Goal: Check status: Check status

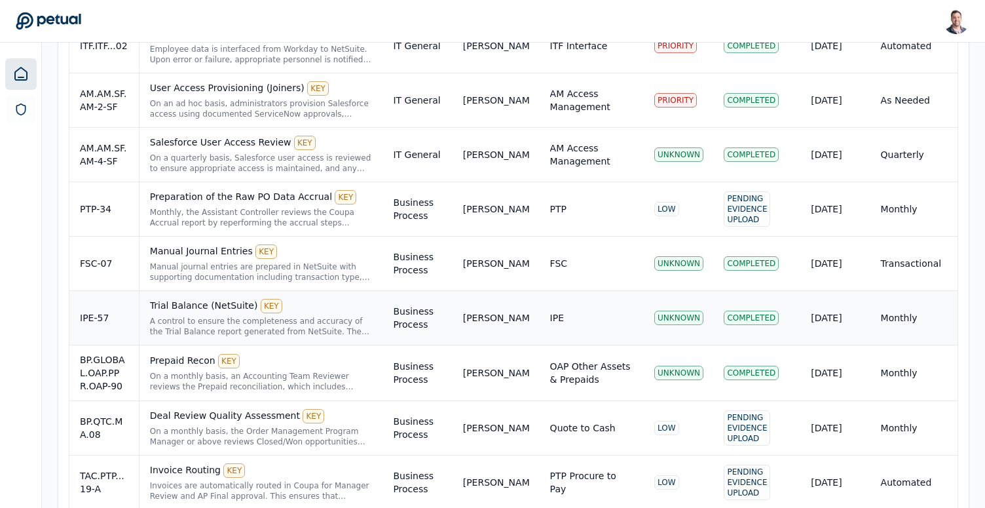
scroll to position [421, 0]
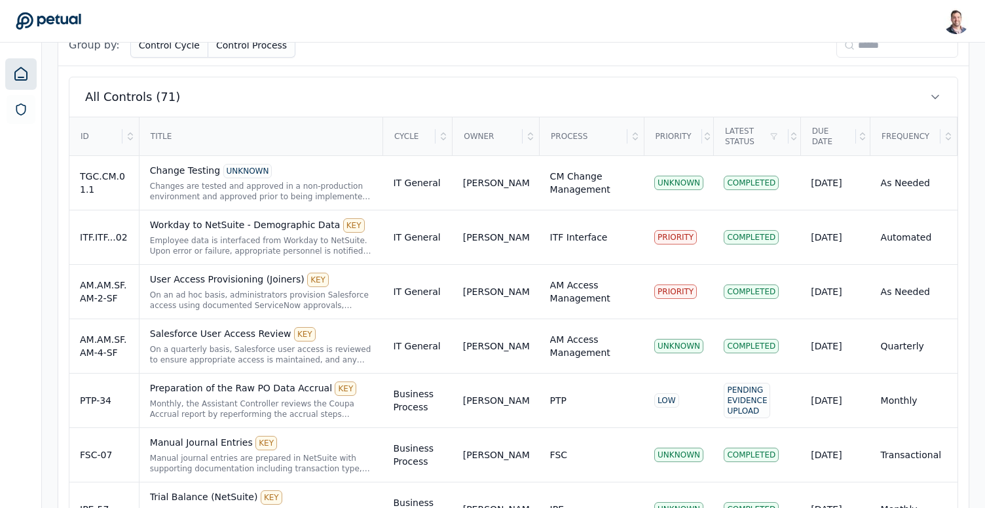
click at [865, 54] on input at bounding box center [897, 45] width 122 height 25
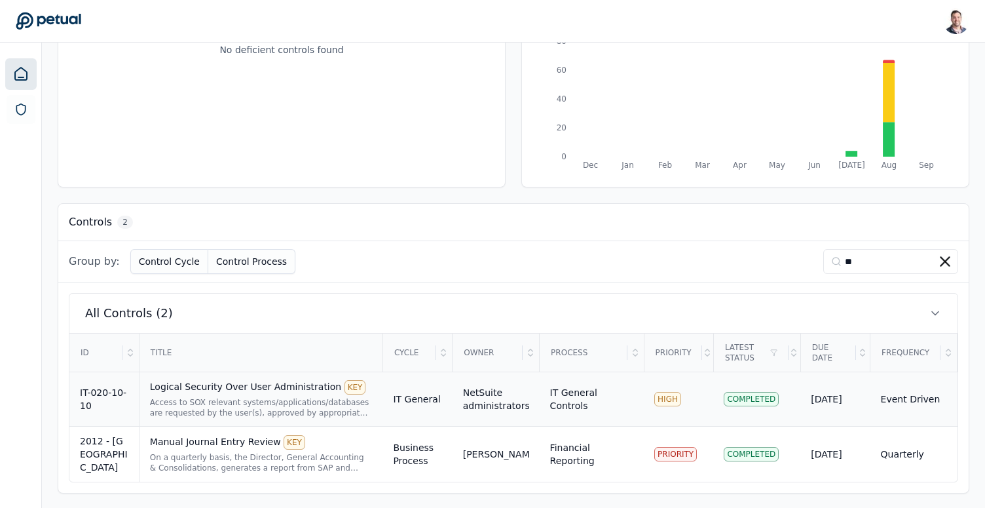
type input "**"
click at [271, 397] on div "Access to SOX relevant systems/applications/databases are requested by the user…" at bounding box center [261, 407] width 223 height 21
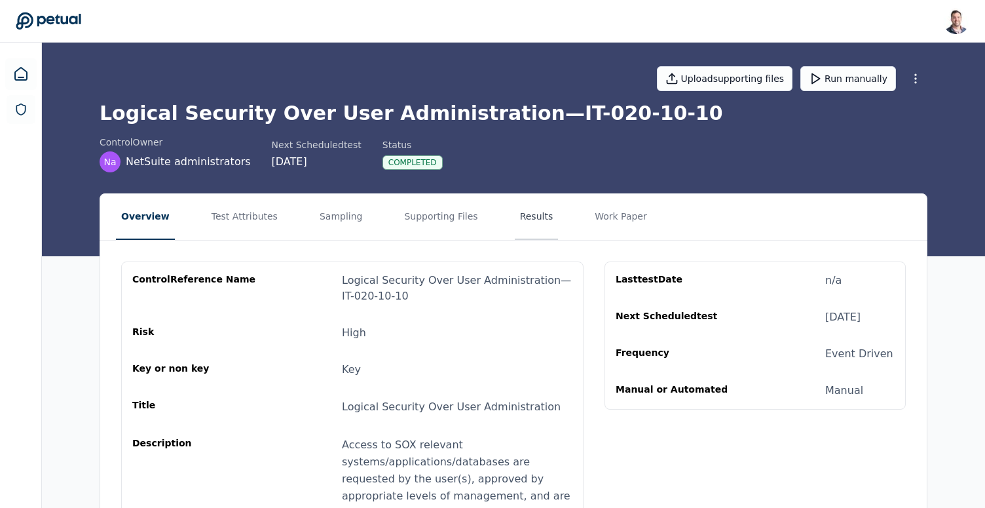
click at [521, 213] on button "Results" at bounding box center [537, 217] width 44 height 46
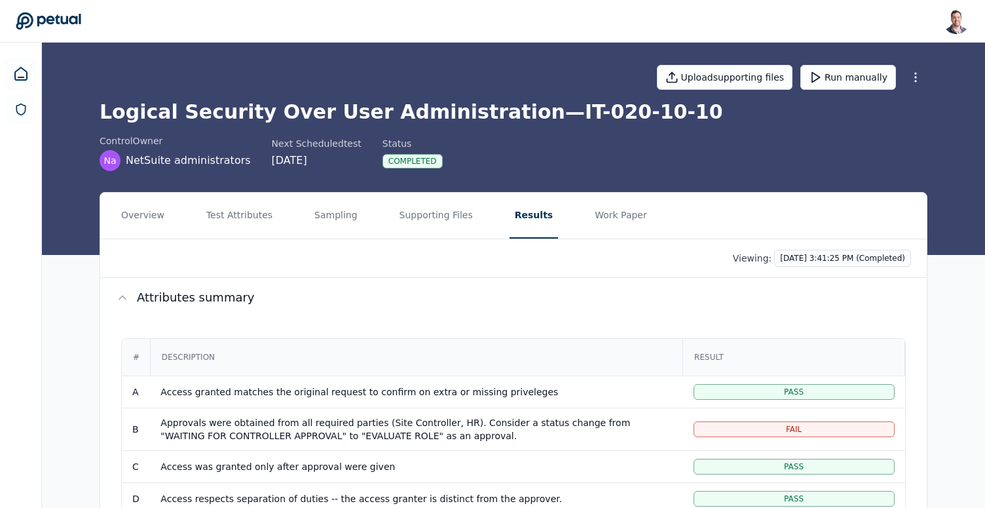
scroll to position [201, 0]
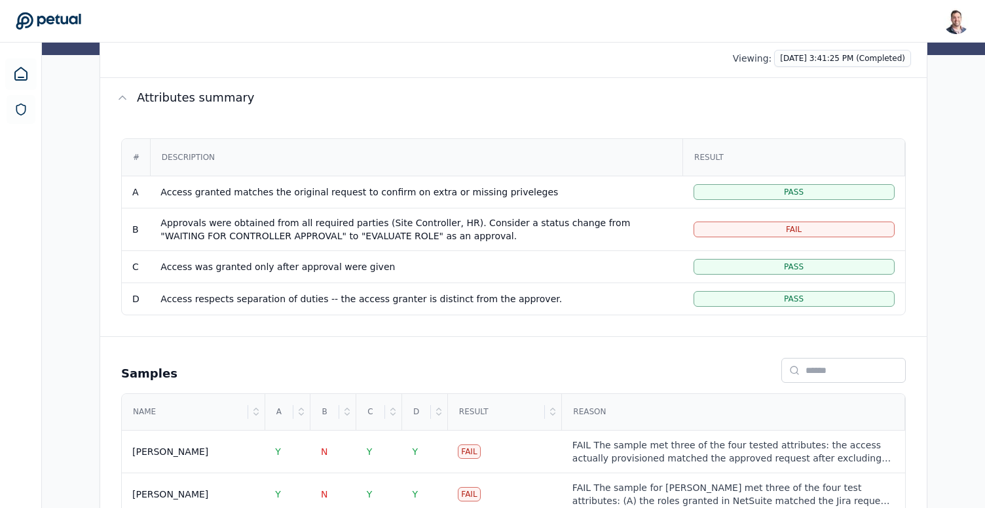
click at [515, 193] on div "Access granted matches the original request to confirm on extra or missing priv…" at bounding box center [415, 191] width 511 height 13
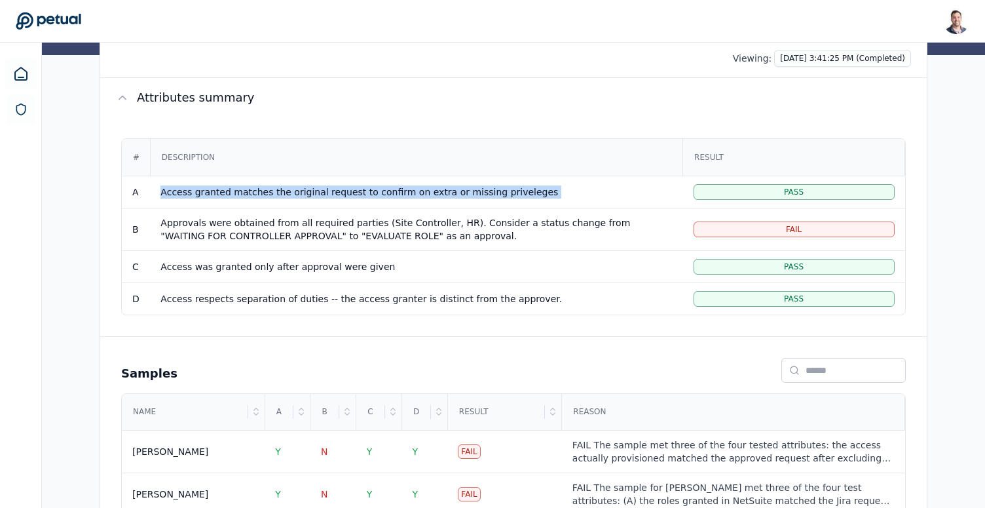
click at [515, 193] on div "Access granted matches the original request to confirm on extra or missing priv…" at bounding box center [415, 191] width 511 height 13
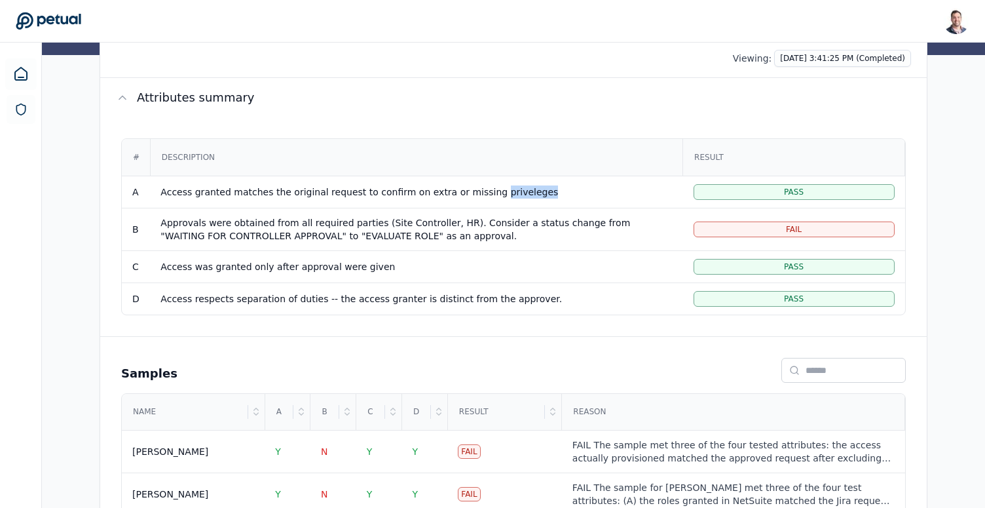
click at [515, 193] on div "Access granted matches the original request to confirm on extra or missing priv…" at bounding box center [415, 191] width 511 height 13
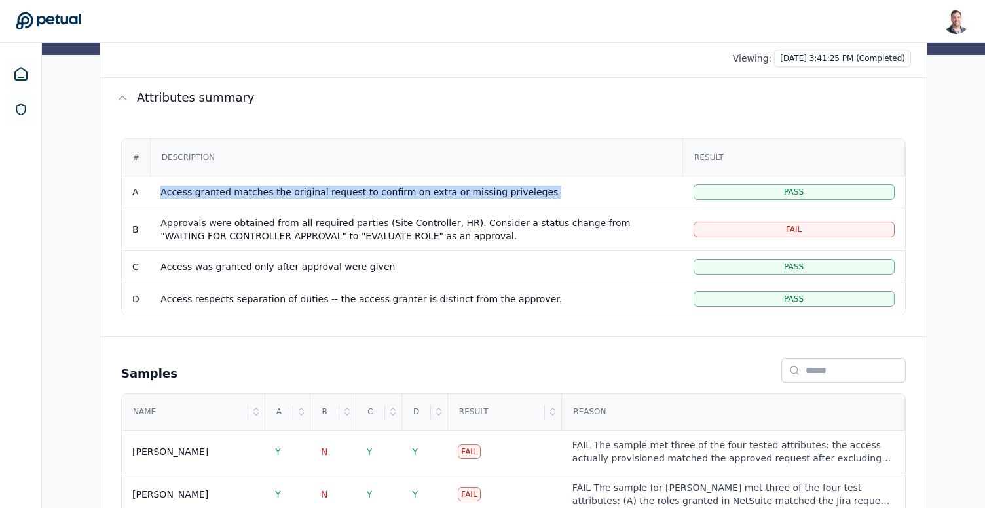
click at [515, 193] on div "Access granted matches the original request to confirm on extra or missing priv…" at bounding box center [415, 191] width 511 height 13
click at [521, 193] on div "Access granted matches the original request to confirm on extra or missing priv…" at bounding box center [415, 191] width 511 height 13
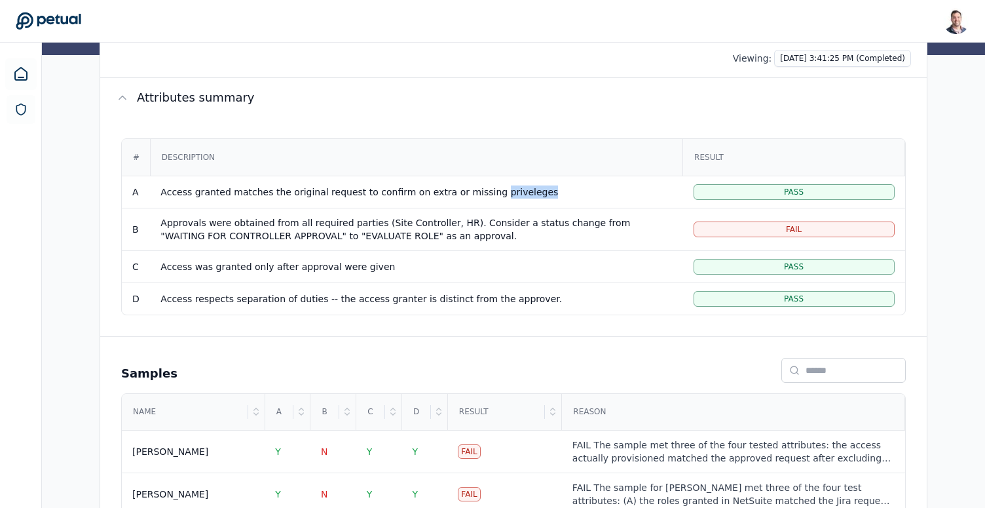
click at [521, 193] on div "Access granted matches the original request to confirm on extra or missing priv…" at bounding box center [415, 191] width 511 height 13
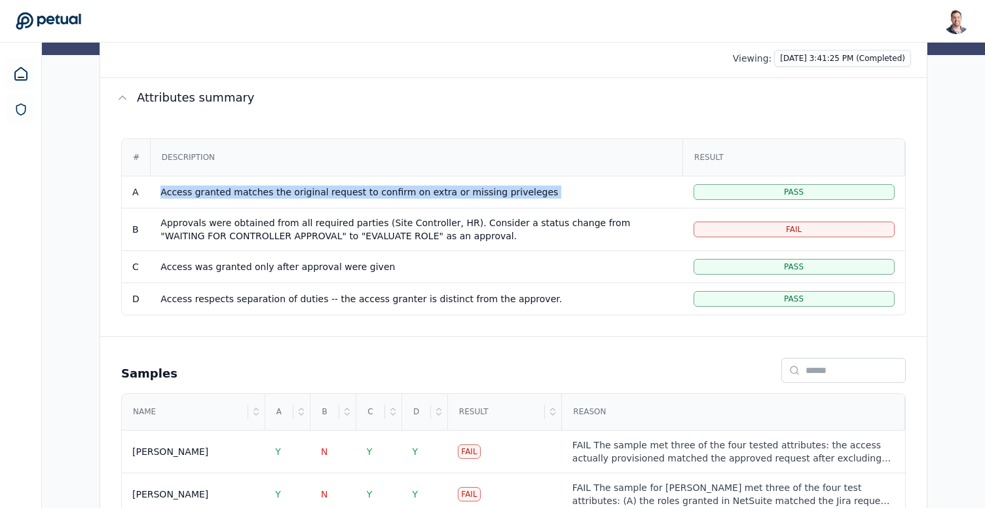
click at [521, 193] on div "Access granted matches the original request to confirm on extra or missing priv…" at bounding box center [415, 191] width 511 height 13
click at [559, 193] on div "Access granted matches the original request to confirm on extra or missing priv…" at bounding box center [415, 191] width 511 height 13
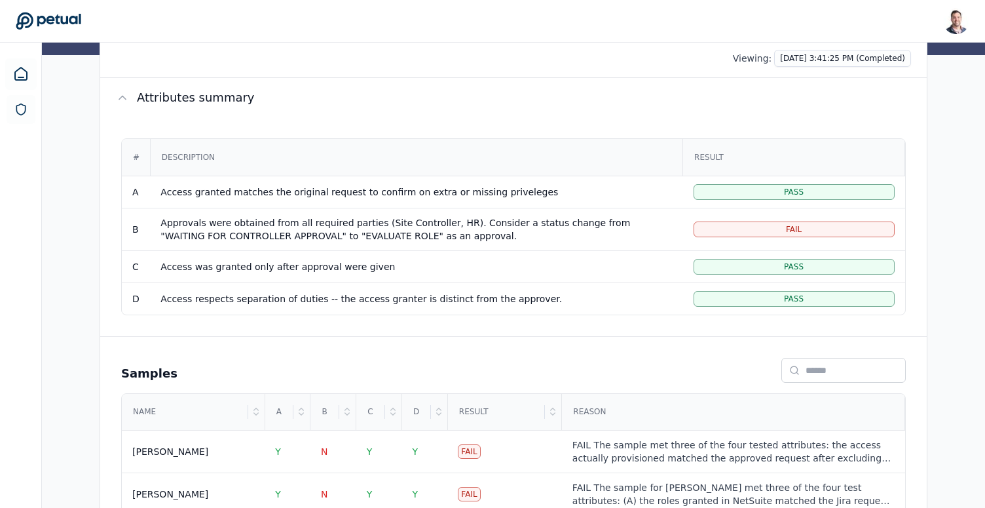
click at [559, 193] on div "Access granted matches the original request to confirm on extra or missing priv…" at bounding box center [415, 191] width 511 height 13
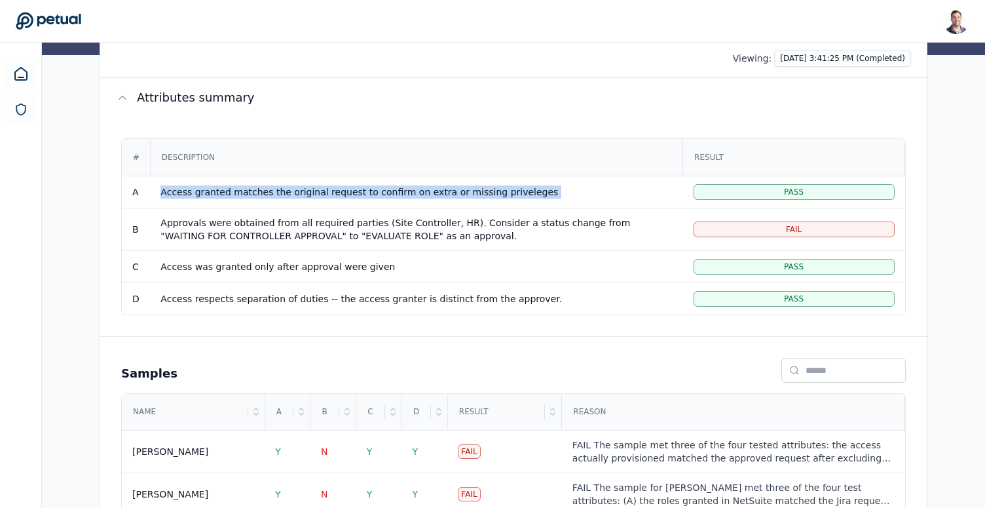
click at [559, 193] on div "Access granted matches the original request to confirm on extra or missing priv…" at bounding box center [415, 191] width 511 height 13
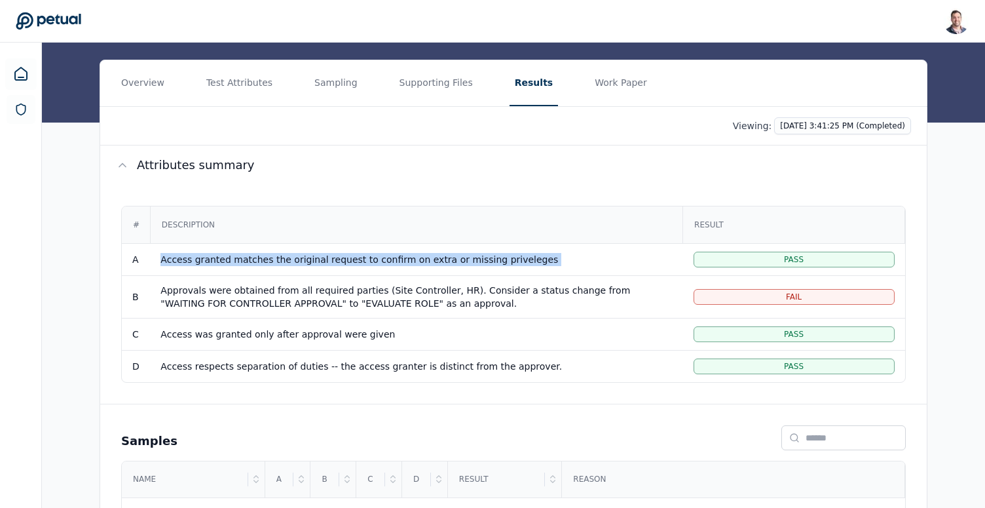
scroll to position [133, 0]
click at [802, 125] on html "[PERSON_NAME] [EMAIL_ADDRESS] Sign out Upload supporting files Run manually Log…" at bounding box center [492, 246] width 985 height 759
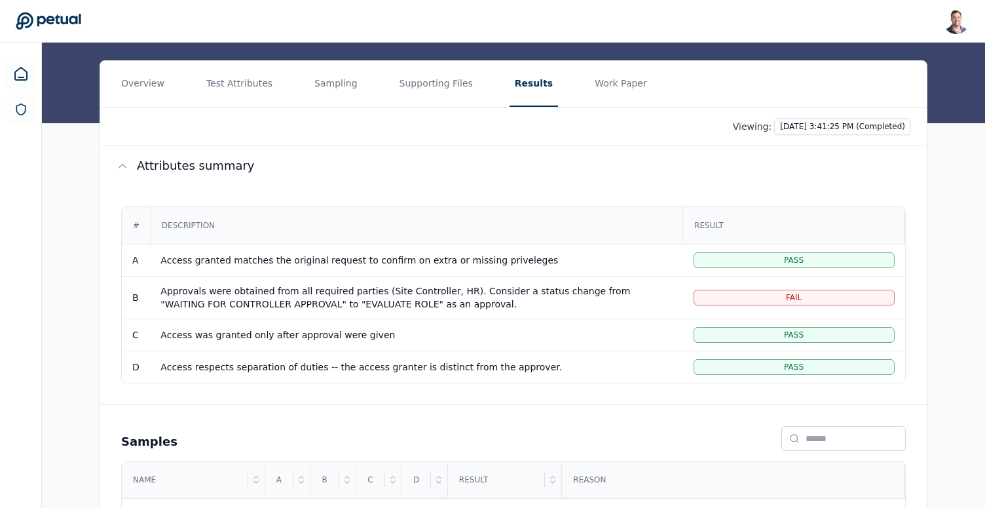
click at [661, 154] on html "[PERSON_NAME] [EMAIL_ADDRESS] Sign out Upload supporting files Run manually Log…" at bounding box center [492, 246] width 985 height 759
